Goal: Check status: Check status

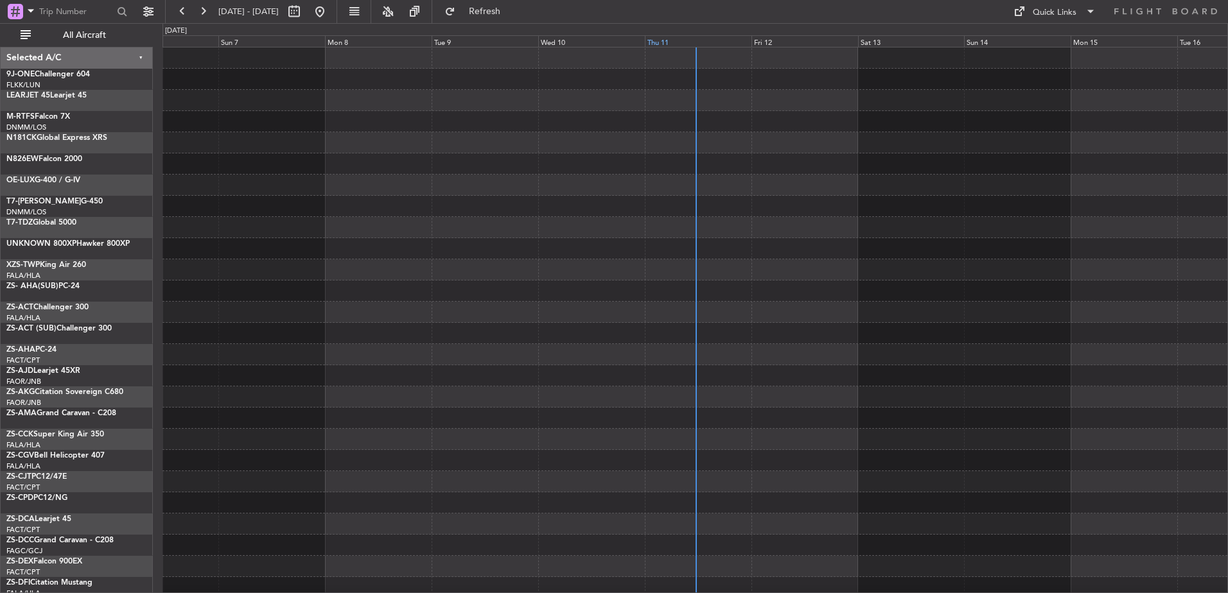
click at [677, 42] on div "Thu 11" at bounding box center [698, 41] width 107 height 12
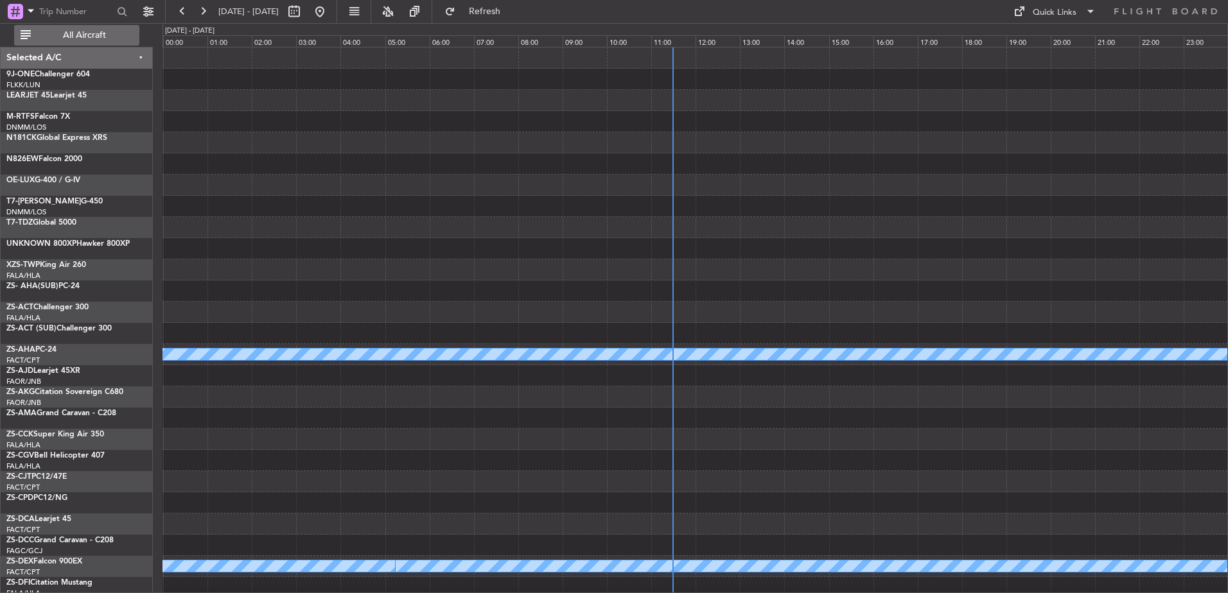
click at [74, 28] on button "All Aircraft" at bounding box center [76, 35] width 125 height 21
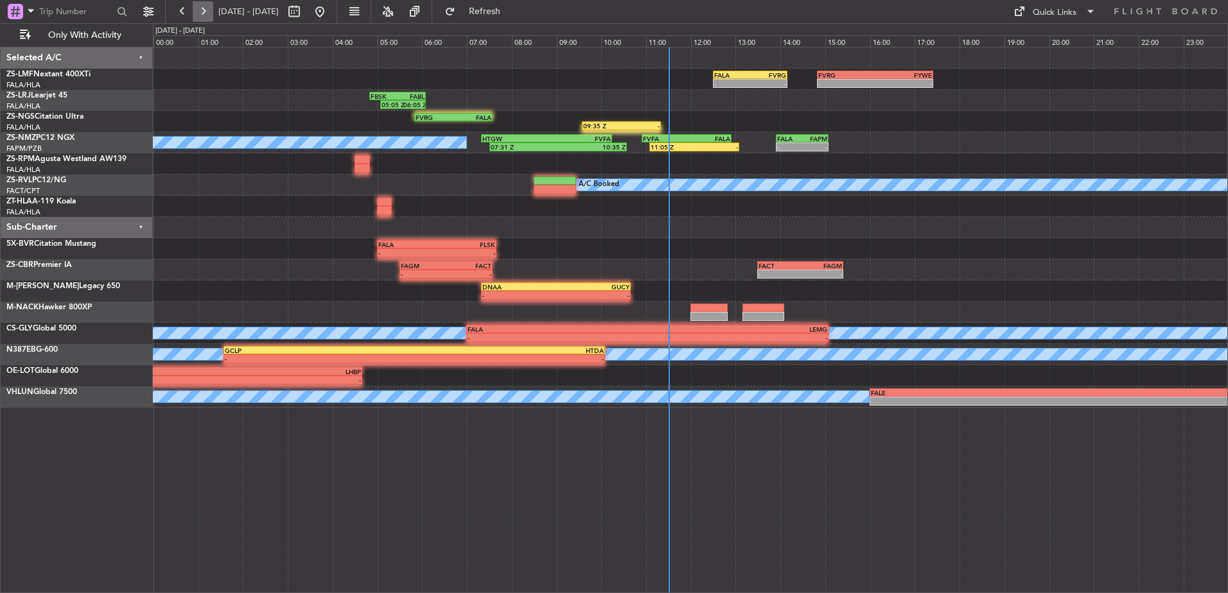
click at [212, 7] on button at bounding box center [203, 11] width 21 height 21
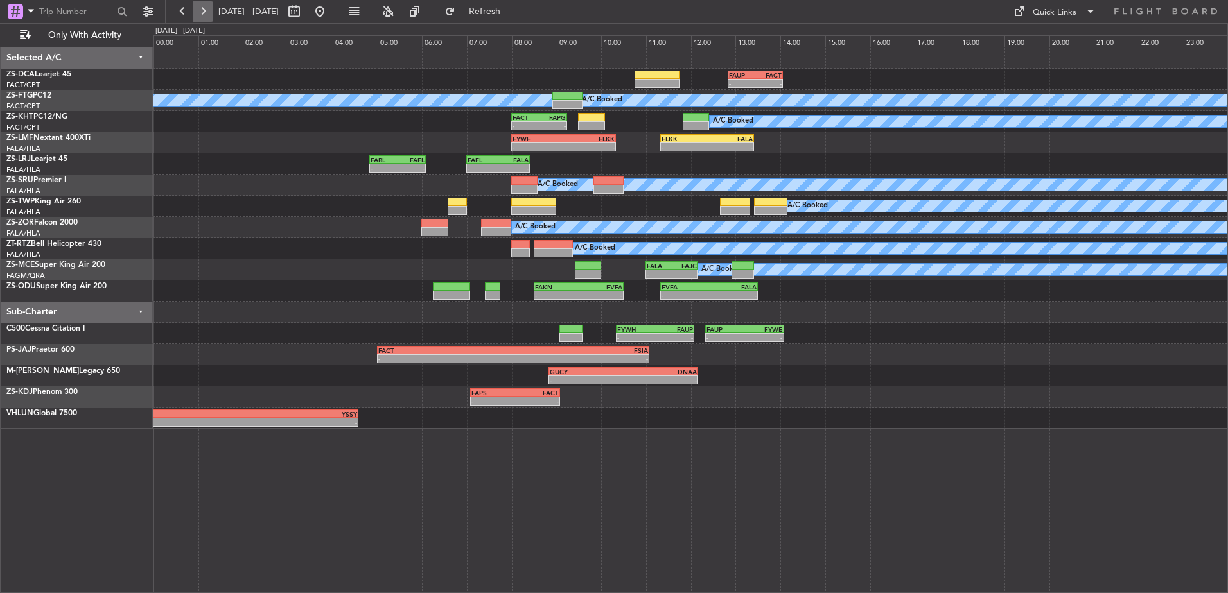
click at [211, 11] on button at bounding box center [203, 11] width 21 height 21
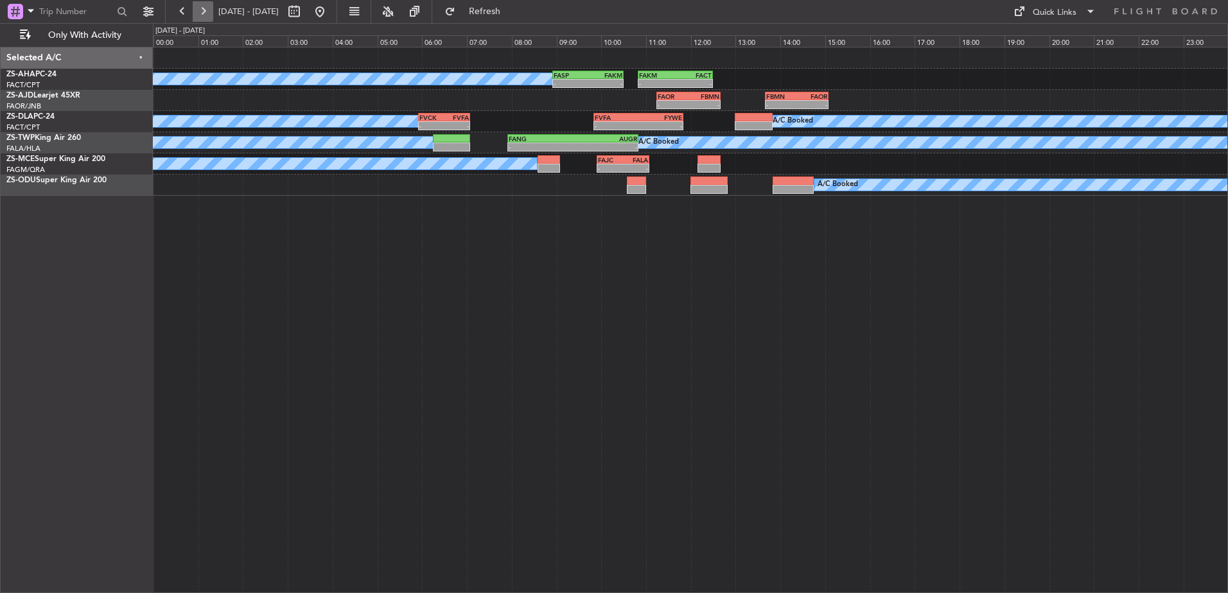
click at [211, 10] on button at bounding box center [203, 11] width 21 height 21
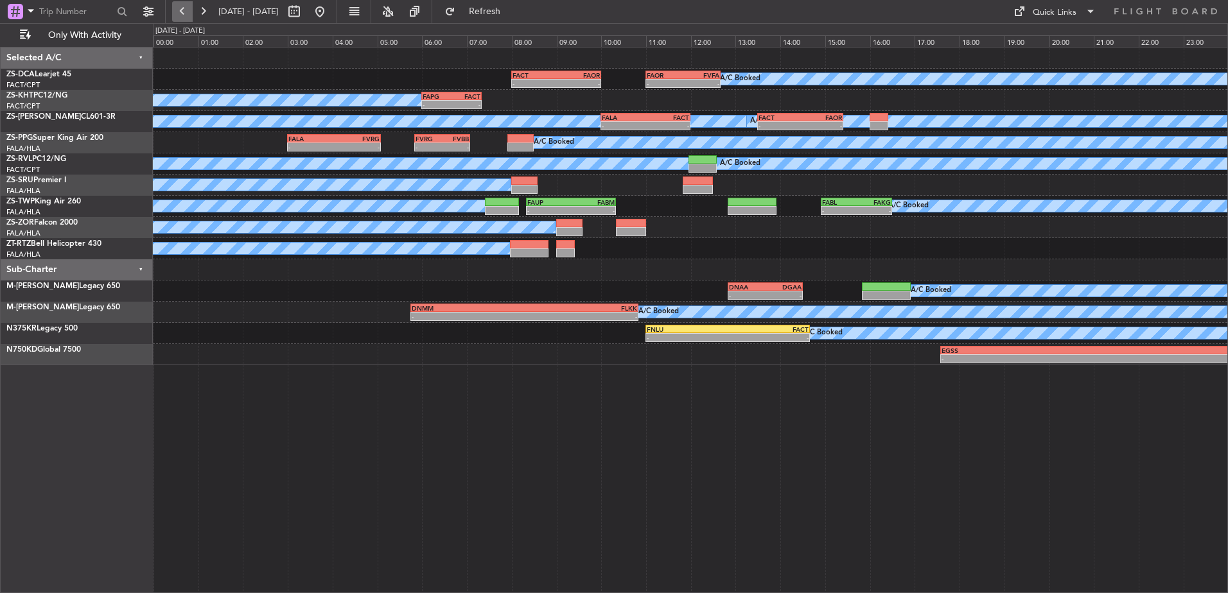
click at [173, 10] on button at bounding box center [182, 11] width 21 height 21
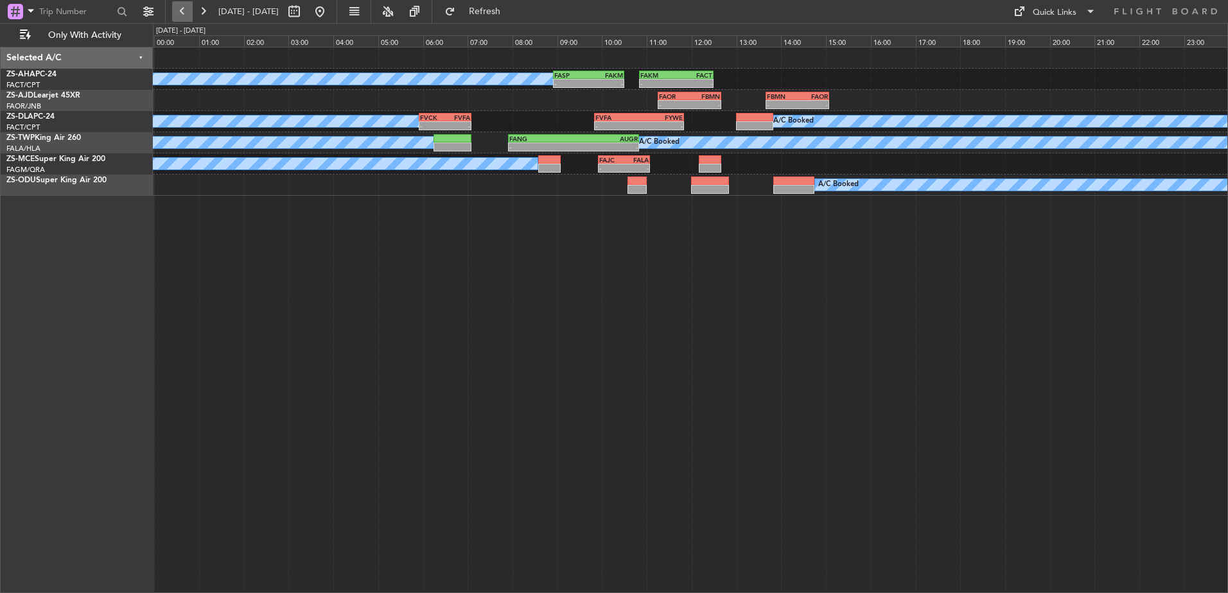
click at [173, 10] on button at bounding box center [182, 11] width 21 height 21
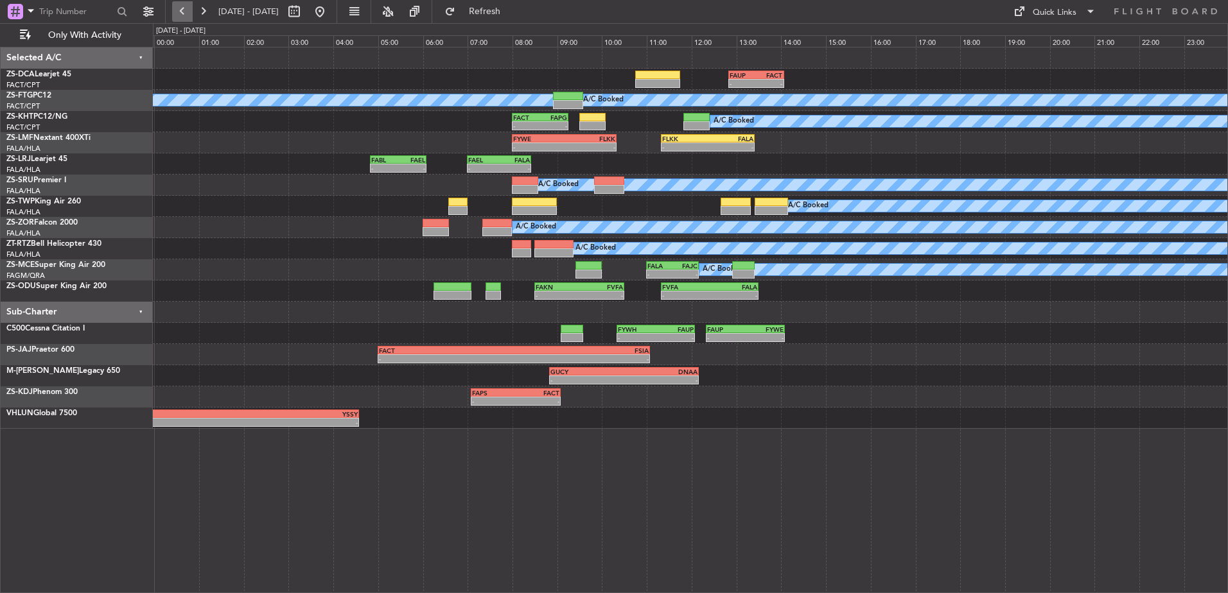
click at [173, 10] on button at bounding box center [182, 11] width 21 height 21
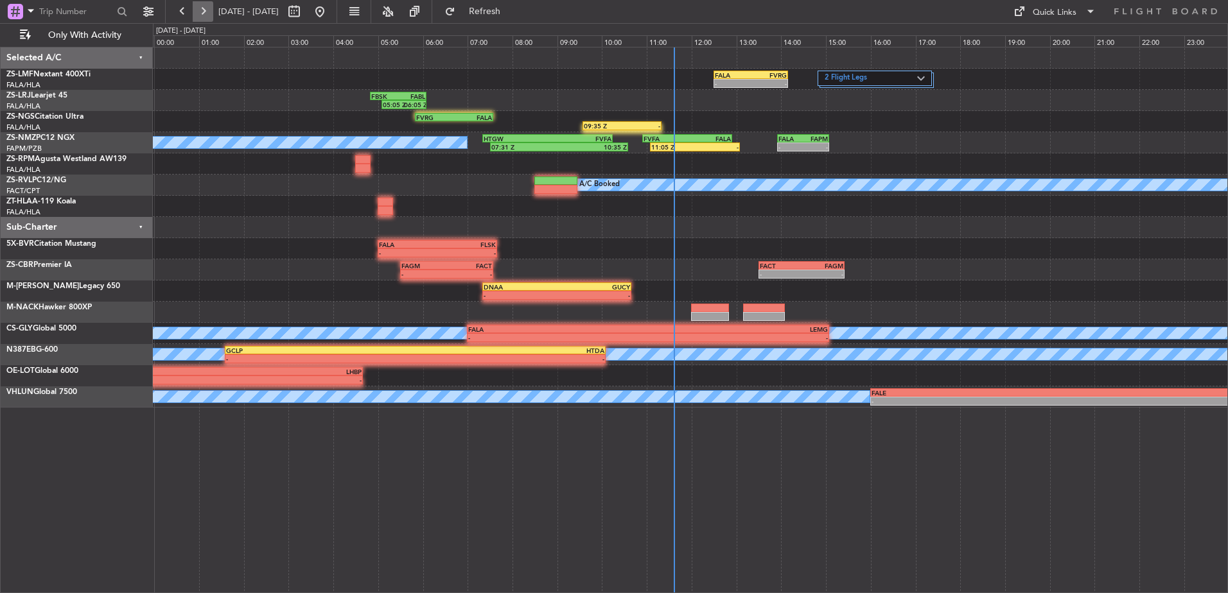
click at [200, 15] on button at bounding box center [203, 11] width 21 height 21
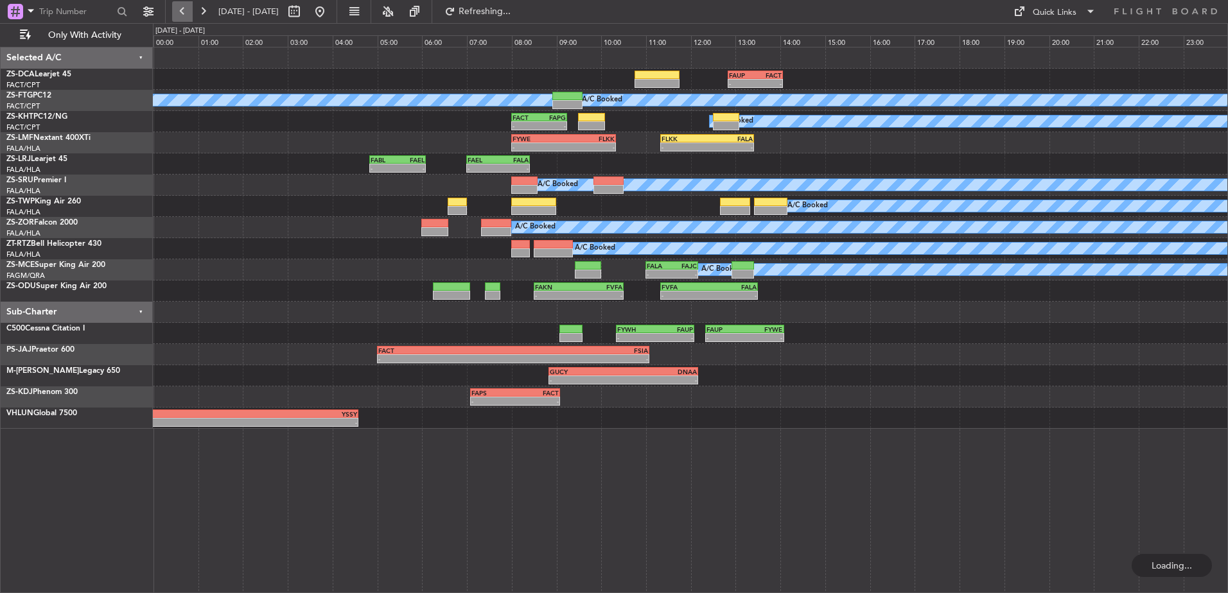
click at [178, 10] on button at bounding box center [182, 11] width 21 height 21
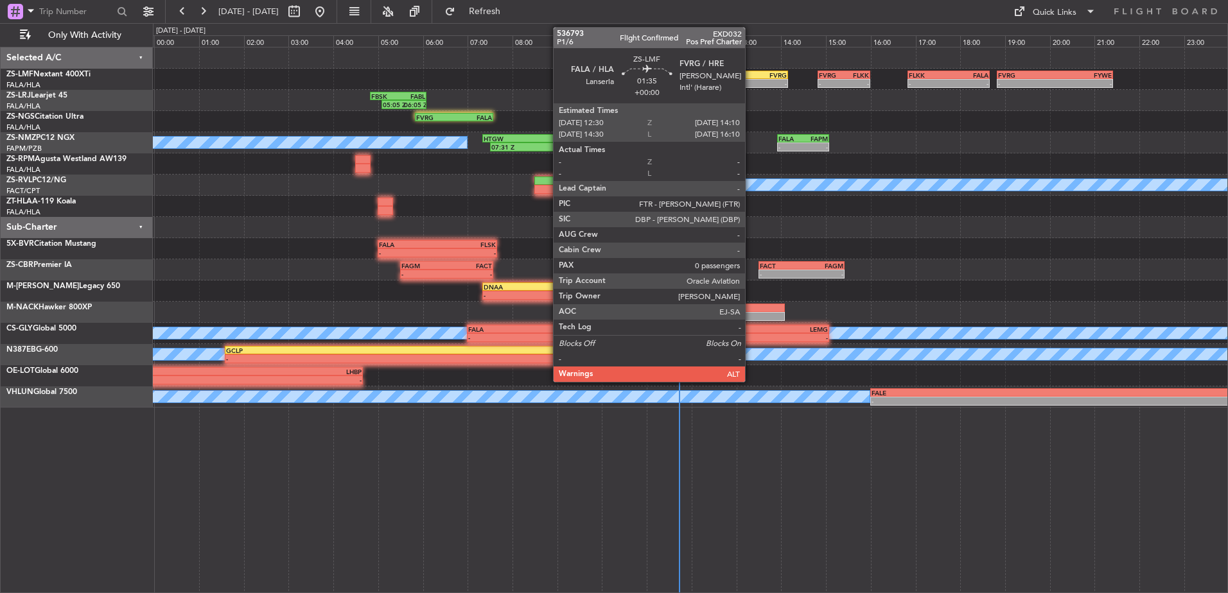
click at [751, 77] on div "FVRG" at bounding box center [769, 75] width 36 height 8
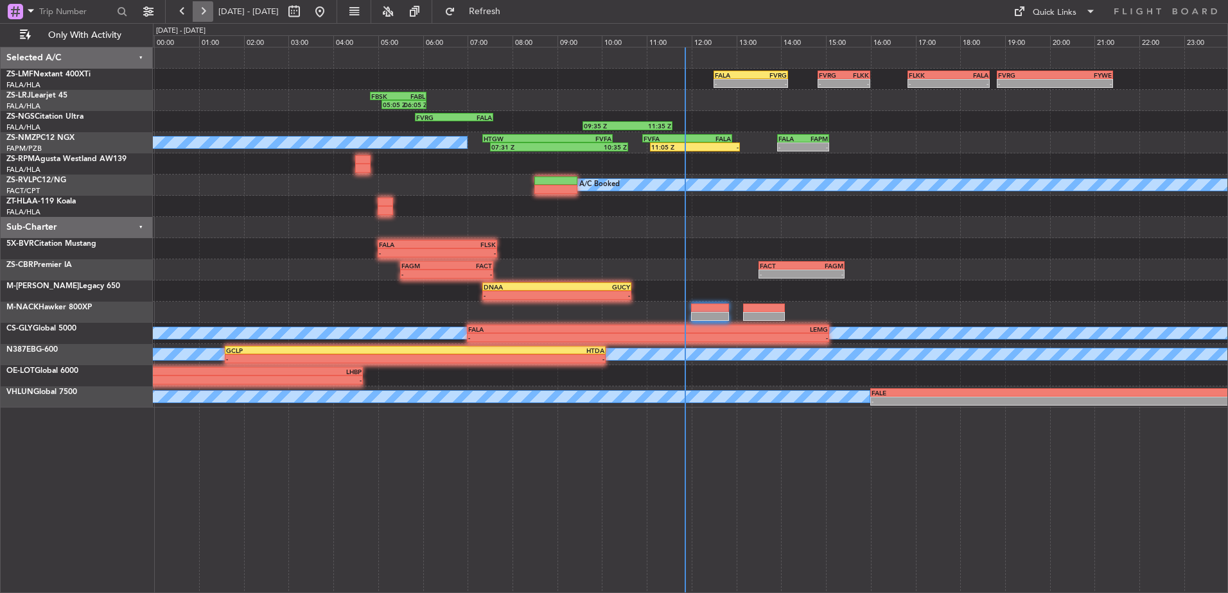
click at [200, 6] on button at bounding box center [203, 11] width 21 height 21
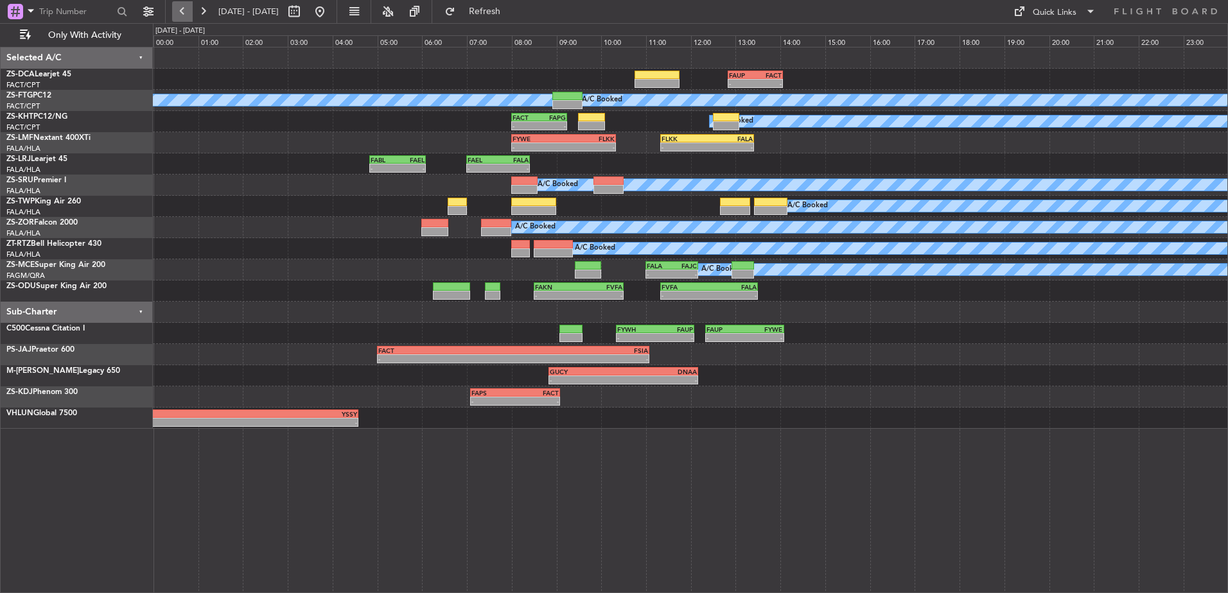
click at [182, 19] on button at bounding box center [182, 11] width 21 height 21
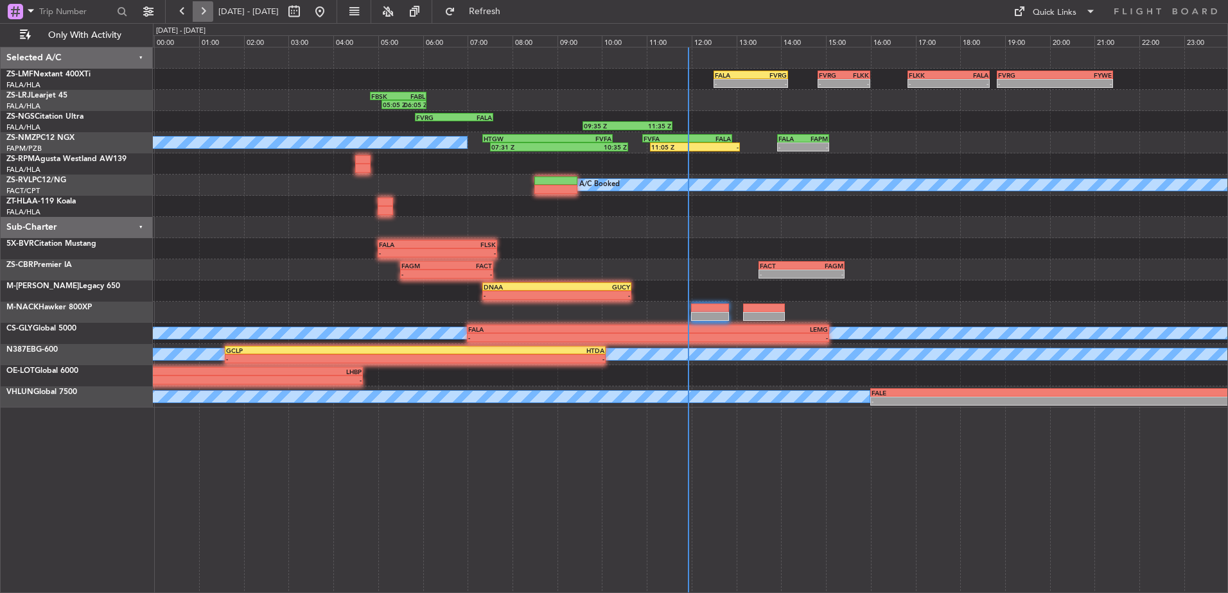
click at [210, 15] on button at bounding box center [203, 11] width 21 height 21
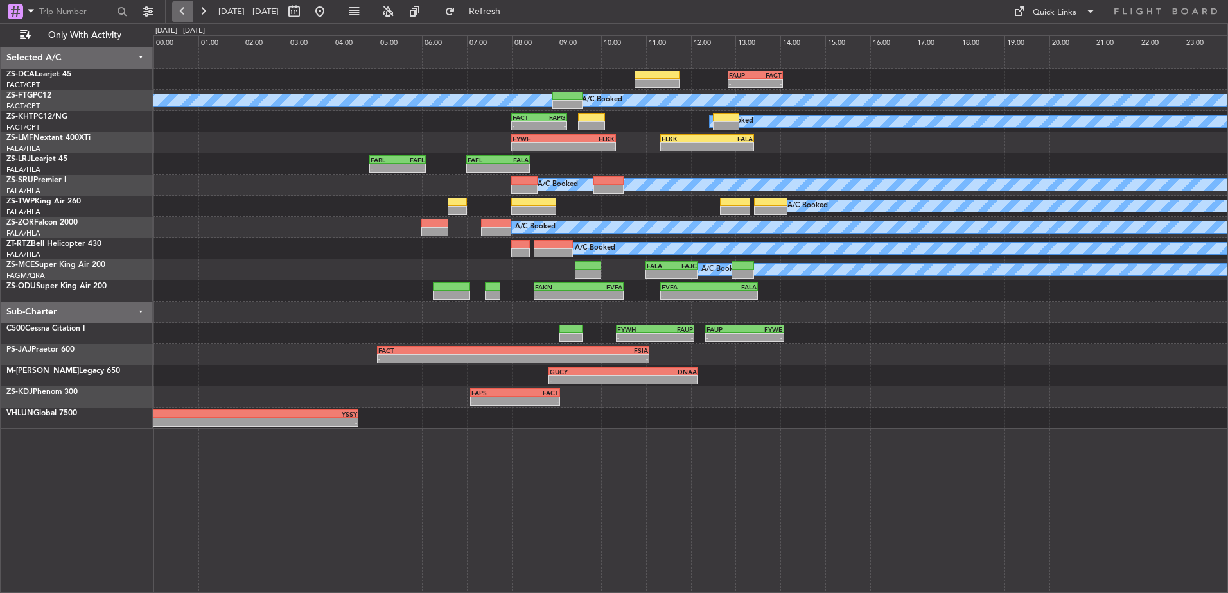
click at [186, 8] on button at bounding box center [182, 11] width 21 height 21
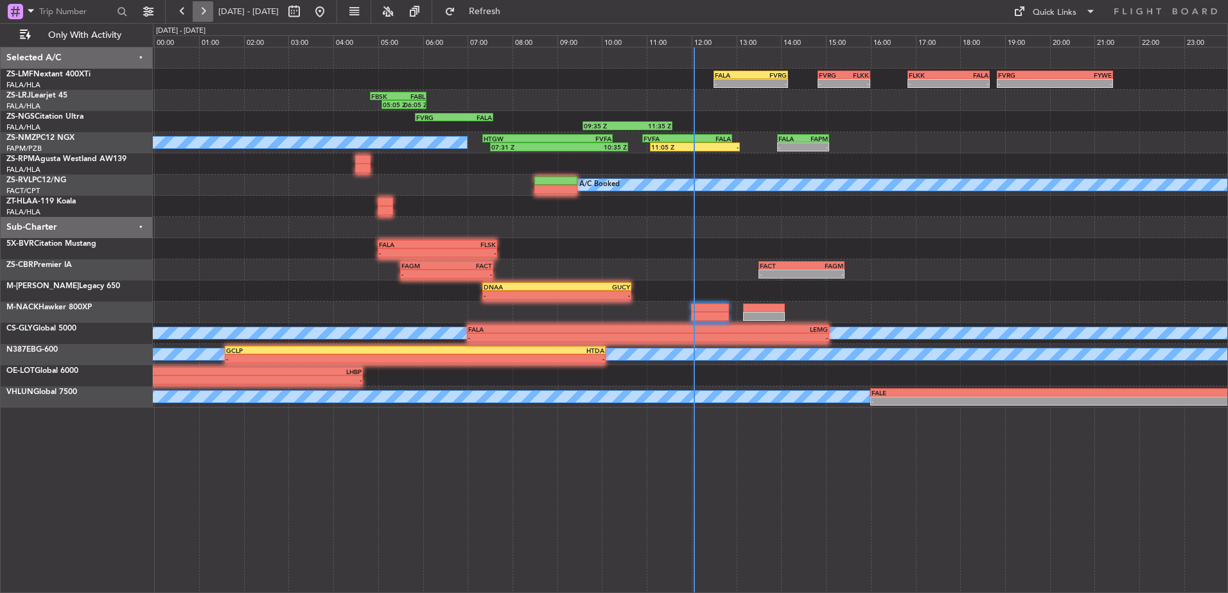
click at [209, 21] on button at bounding box center [203, 11] width 21 height 21
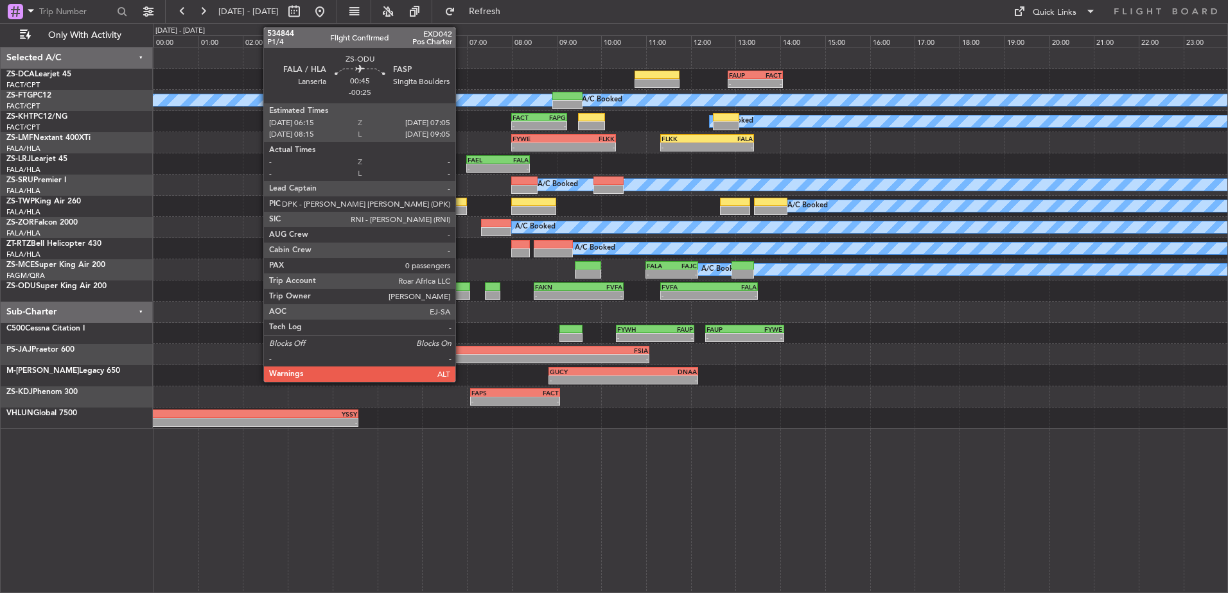
click at [461, 289] on div at bounding box center [452, 287] width 38 height 9
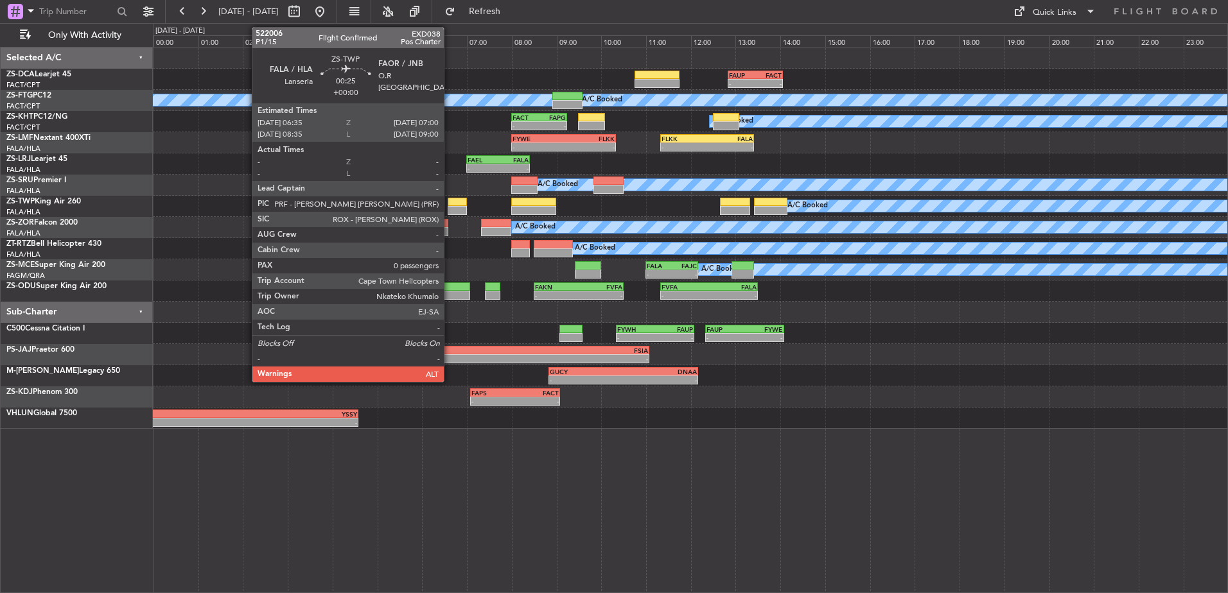
click at [449, 203] on div at bounding box center [457, 202] width 19 height 9
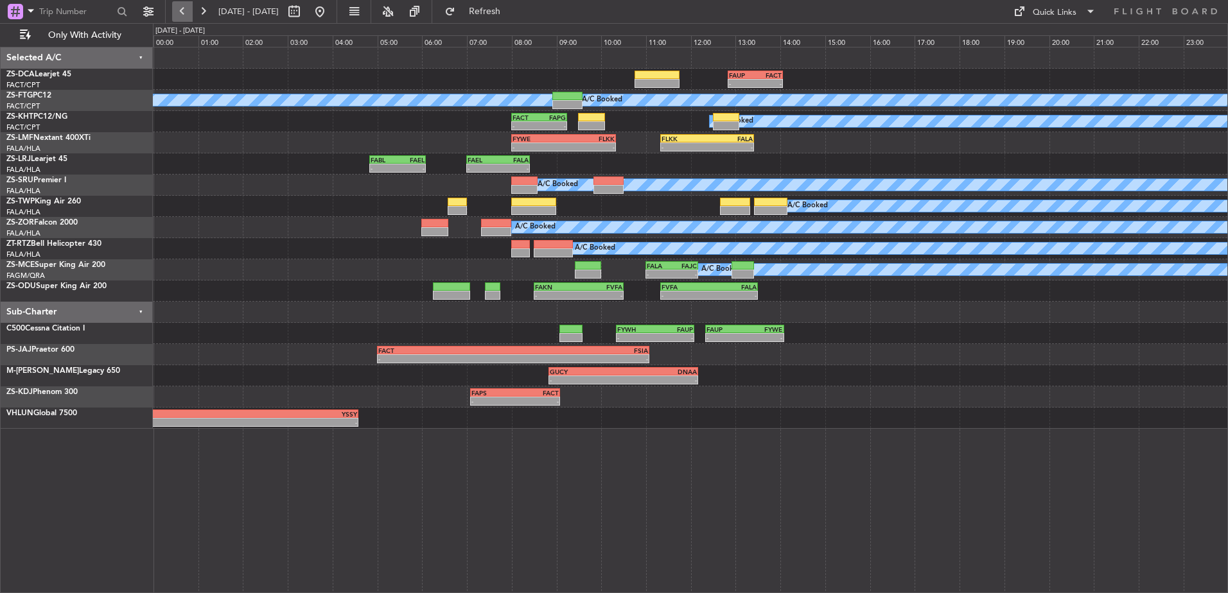
click at [181, 8] on button at bounding box center [182, 11] width 21 height 21
